Goal: Transaction & Acquisition: Book appointment/travel/reservation

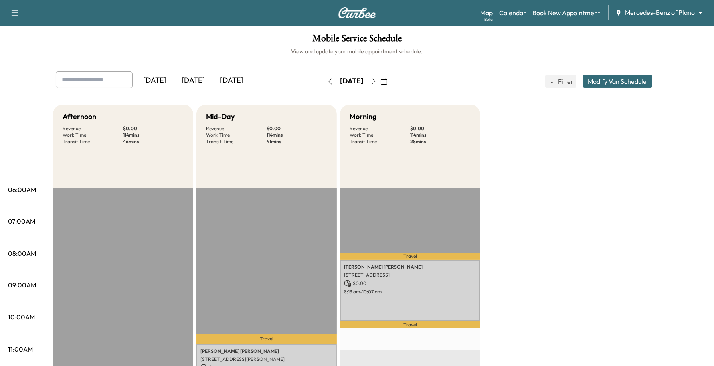
click at [595, 14] on link "Book New Appointment" at bounding box center [566, 13] width 68 height 10
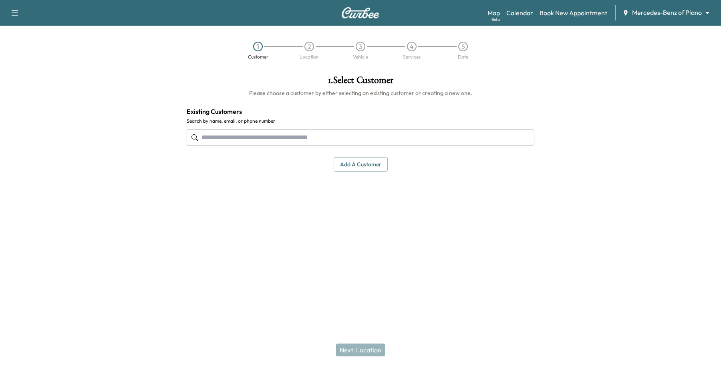
click at [236, 135] on input "text" at bounding box center [361, 137] width 348 height 17
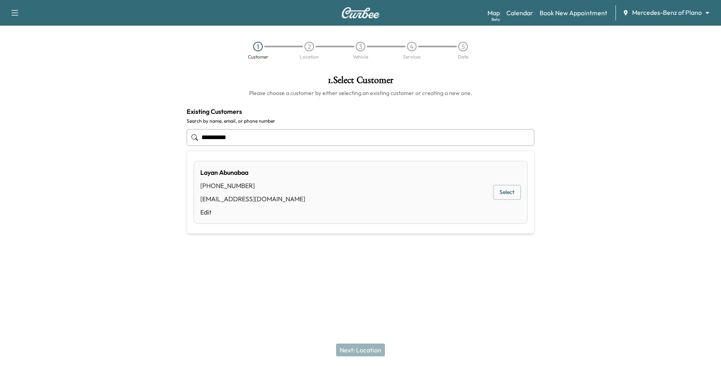
click at [512, 187] on button "Select" at bounding box center [507, 192] width 28 height 15
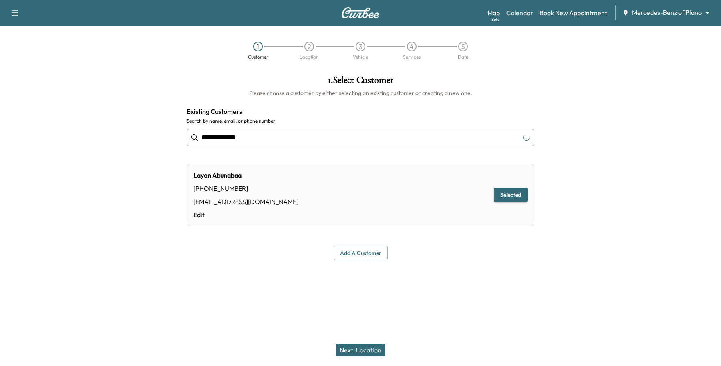
type input "**********"
click at [375, 341] on div "Next: Location" at bounding box center [360, 350] width 721 height 32
click at [375, 349] on button "Next: Location" at bounding box center [360, 349] width 49 height 13
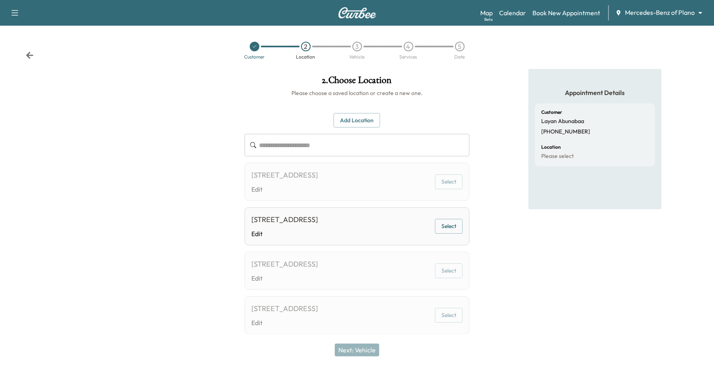
click at [444, 185] on button "Select" at bounding box center [449, 181] width 28 height 15
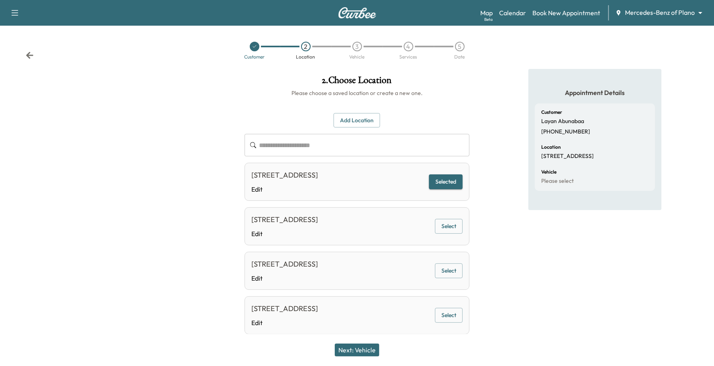
click at [367, 349] on button "Next: Vehicle" at bounding box center [357, 349] width 44 height 13
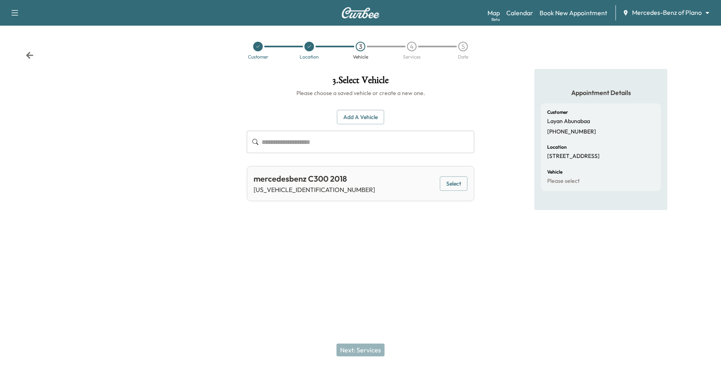
click at [468, 175] on div "mercedesbenz C300 2018 [US_VEHICLE_IDENTIFICATION_NUMBER] Select" at bounding box center [361, 183] width 228 height 35
click at [459, 181] on button "Select" at bounding box center [454, 183] width 28 height 15
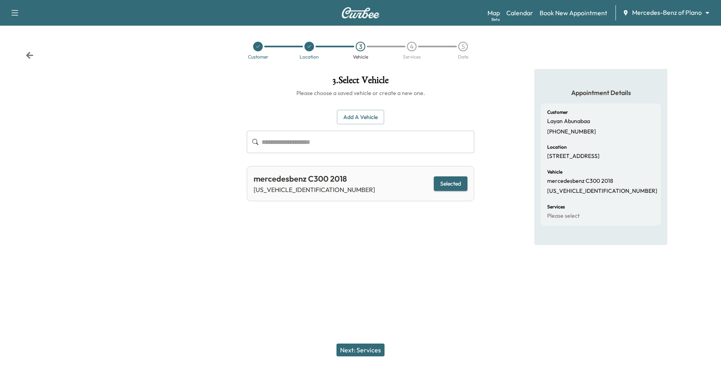
click at [355, 343] on div "Next: Services" at bounding box center [360, 350] width 721 height 32
click at [359, 349] on button "Next: Services" at bounding box center [361, 349] width 48 height 13
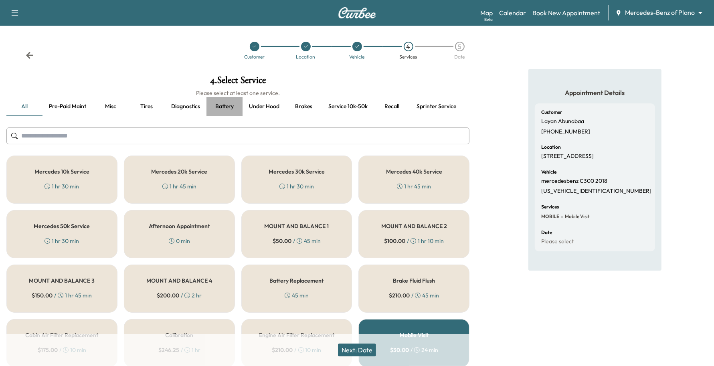
click at [224, 111] on button "Battery" at bounding box center [224, 106] width 36 height 19
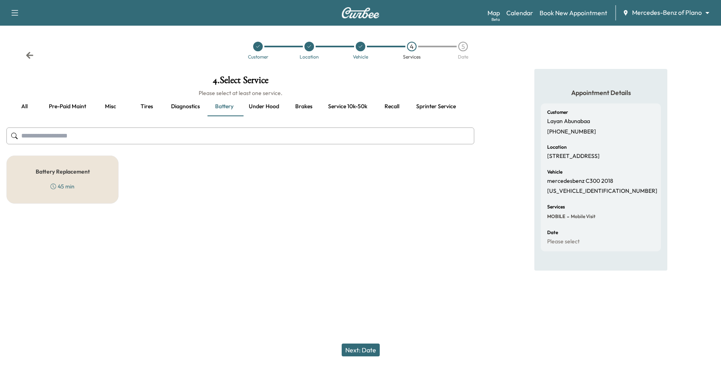
click at [62, 181] on div "Battery Replacement 45 min" at bounding box center [62, 179] width 112 height 48
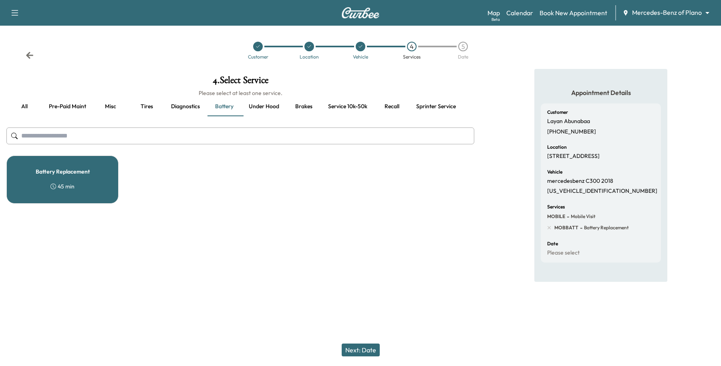
click at [355, 347] on button "Next: Date" at bounding box center [361, 349] width 38 height 13
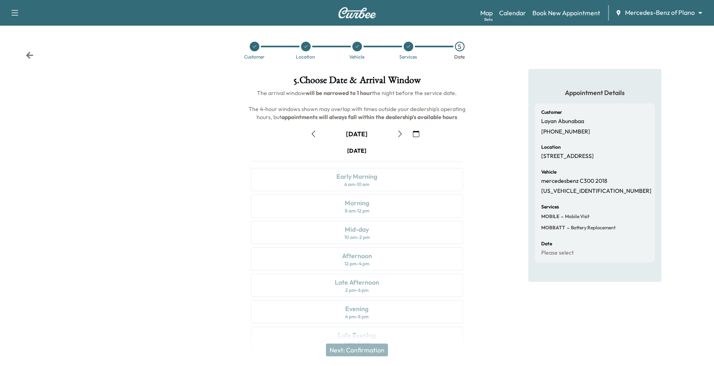
click at [403, 132] on button "button" at bounding box center [400, 133] width 14 height 13
click at [357, 203] on div "Morning" at bounding box center [357, 203] width 24 height 10
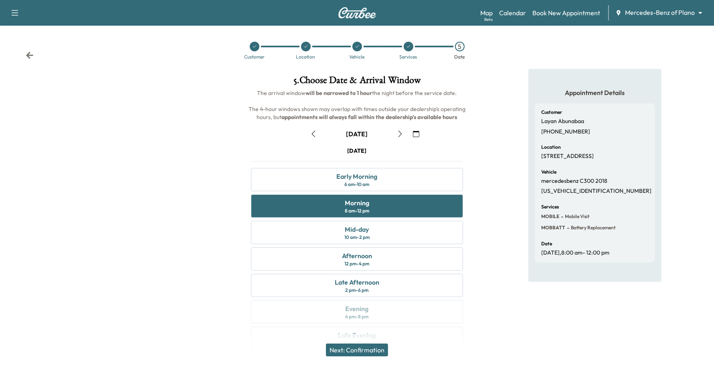
click at [374, 349] on button "Next: Confirmation" at bounding box center [357, 349] width 62 height 13
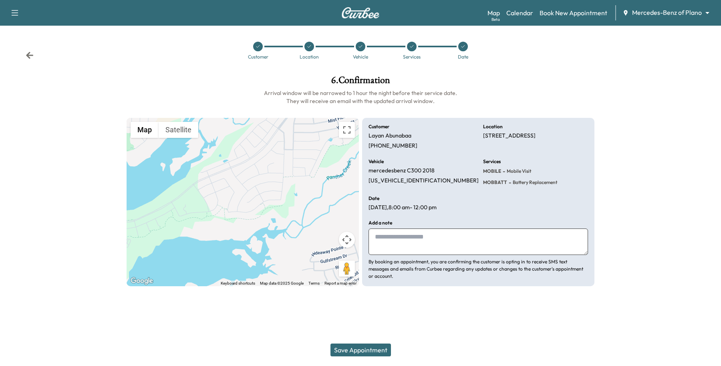
click at [411, 44] on icon at bounding box center [411, 46] width 5 height 5
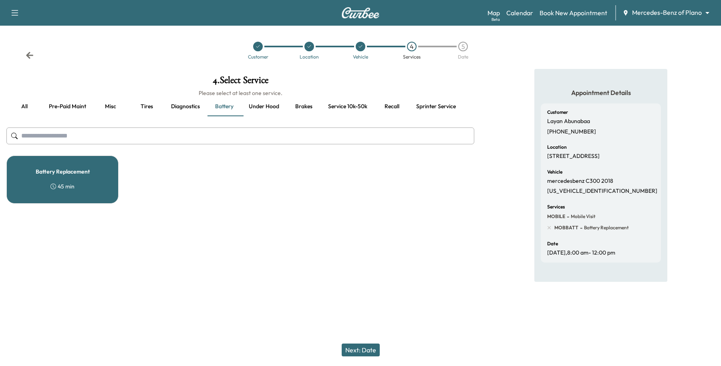
click at [365, 352] on button "Next: Date" at bounding box center [361, 349] width 38 height 13
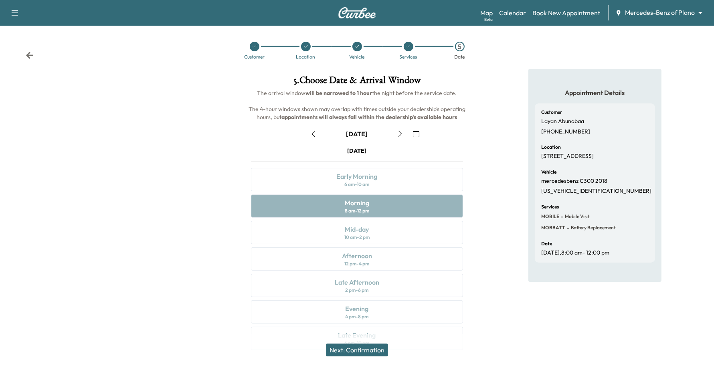
click at [402, 131] on icon "button" at bounding box center [400, 134] width 6 height 6
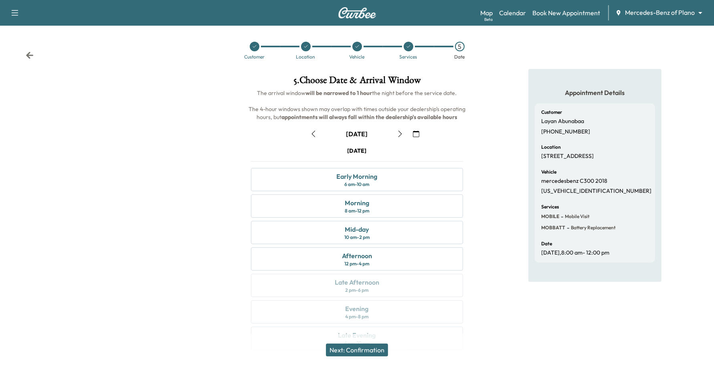
click at [313, 131] on icon "button" at bounding box center [313, 134] width 6 height 6
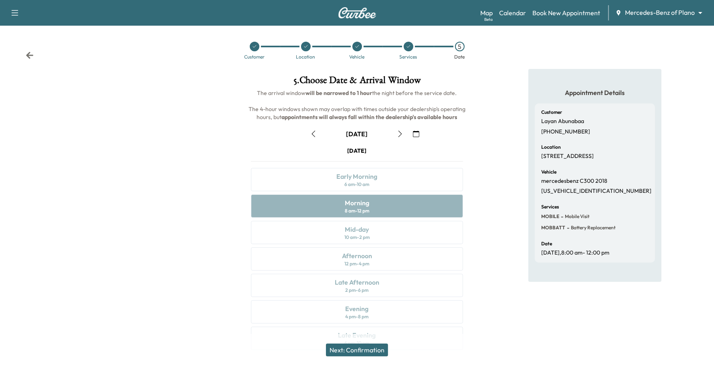
click at [377, 210] on div "[DATE] Early Morning 6 am - 10 am Morning 8 am - 12 pm Mid-day 10 am - 2 pm Aft…" at bounding box center [356, 250] width 225 height 206
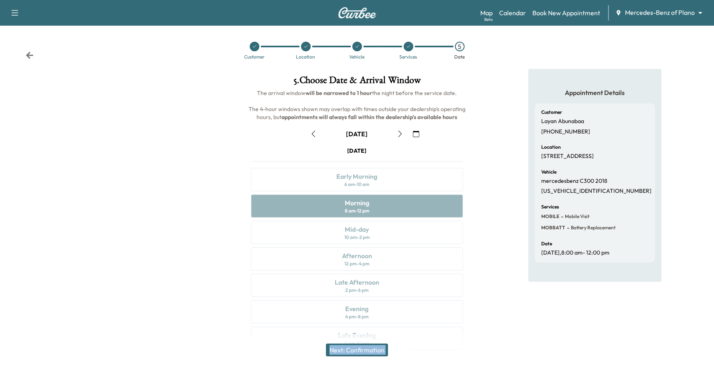
click at [378, 210] on div "[DATE] Early Morning 6 am - 10 am Morning 8 am - 12 pm Mid-day 10 am - 2 pm Aft…" at bounding box center [356, 250] width 225 height 206
click at [310, 133] on icon "button" at bounding box center [313, 134] width 6 height 6
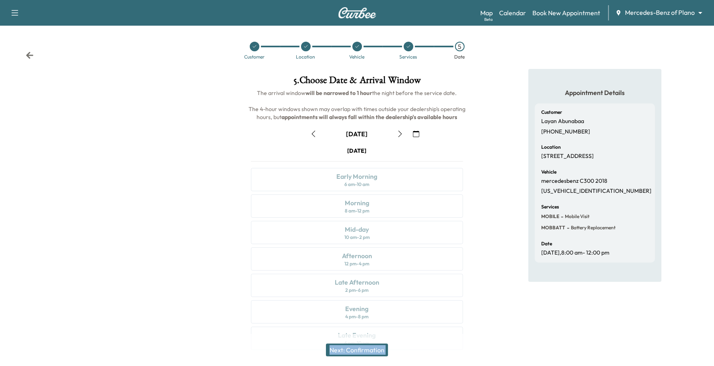
click at [400, 131] on icon "button" at bounding box center [400, 134] width 6 height 6
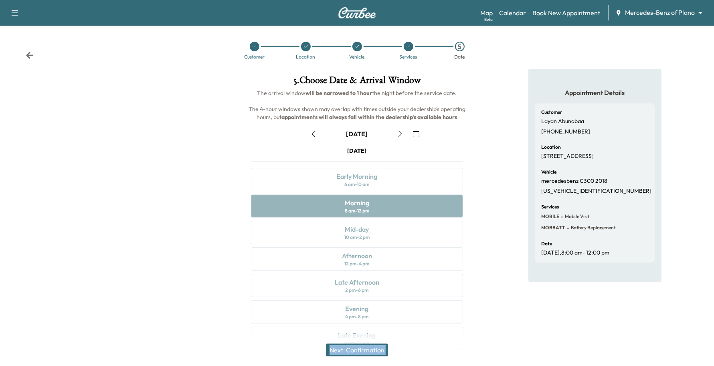
click at [398, 131] on icon "button" at bounding box center [400, 134] width 6 height 6
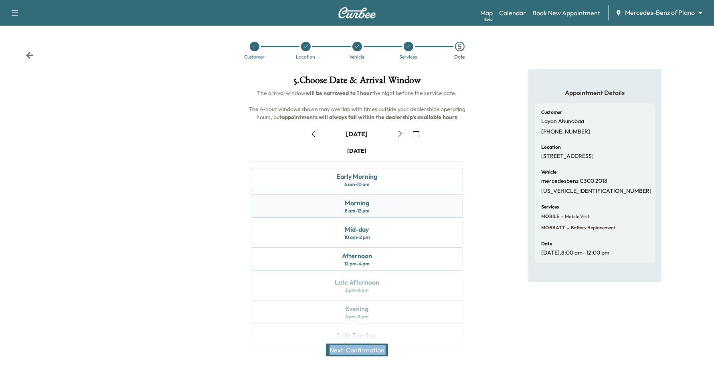
click at [348, 205] on div "Morning" at bounding box center [357, 203] width 24 height 10
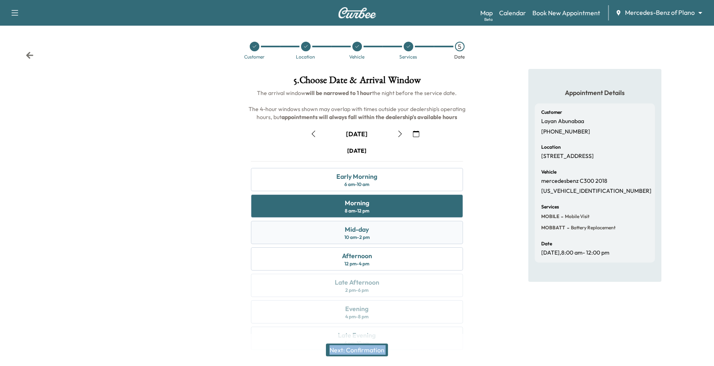
click at [357, 236] on div "10 am - 2 pm" at bounding box center [356, 237] width 25 height 6
